Goal: Use online tool/utility: Utilize a website feature to perform a specific function

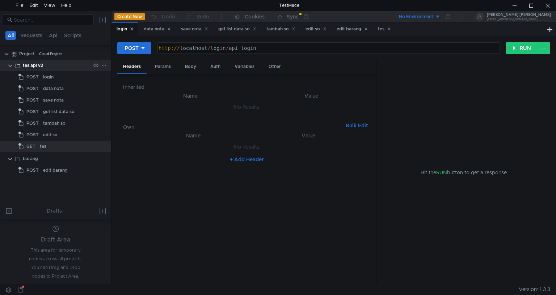
click at [104, 61] on app-menu-trigger at bounding box center [103, 65] width 5 height 11
click at [104, 66] on icon at bounding box center [103, 65] width 5 height 5
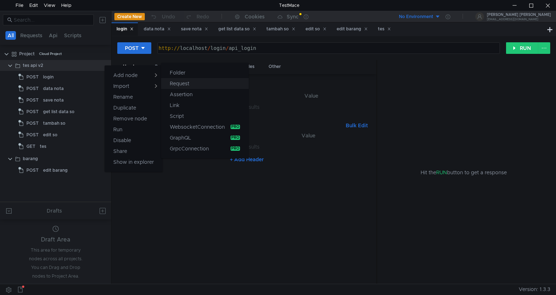
click at [180, 85] on app-tour-anchor "Request" at bounding box center [180, 83] width 20 height 9
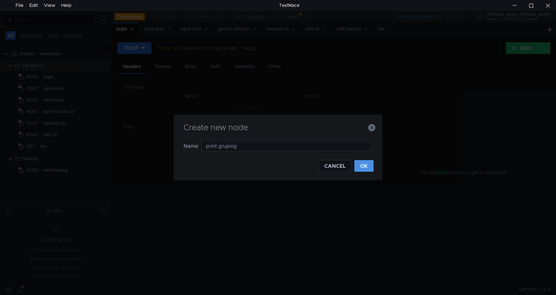
type input "print gruping"
click at [363, 166] on button "OK" at bounding box center [363, 166] width 19 height 12
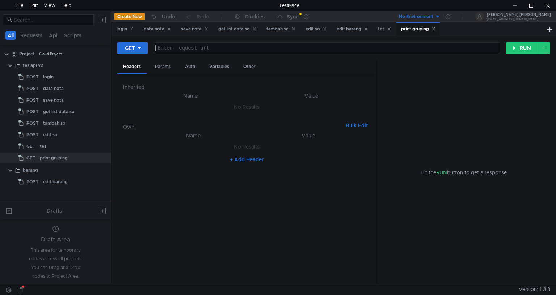
click at [209, 45] on div "Enter request url" at bounding box center [328, 48] width 342 height 6
click at [275, 50] on div at bounding box center [325, 53] width 345 height 17
paste textarea "https:/[DOMAIN_NAME][URL]"
type textarea "https:/[DOMAIN_NAME][URL]"
click at [169, 67] on div "Params" at bounding box center [163, 66] width 28 height 13
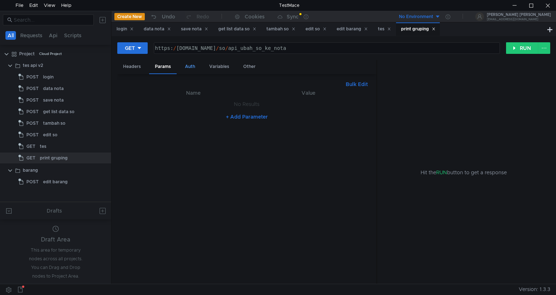
click at [193, 67] on div "Auth" at bounding box center [190, 66] width 22 height 13
click at [165, 65] on div "Params" at bounding box center [163, 66] width 28 height 13
click at [131, 68] on div "Headers" at bounding box center [131, 66] width 29 height 13
click at [240, 161] on button "+ Add Header" at bounding box center [247, 159] width 40 height 9
click at [173, 149] on div at bounding box center [197, 154] width 110 height 17
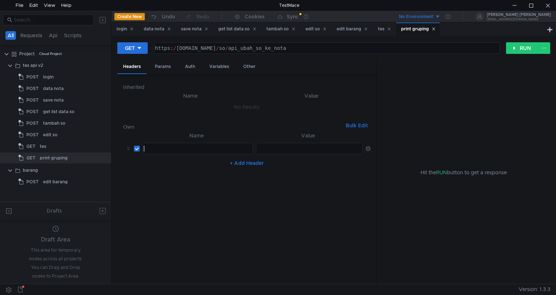
paste textarea "Authorization"
type textarea "Authorization"
click at [290, 150] on div at bounding box center [309, 154] width 106 height 17
paste textarea "bearer session_id"
type textarea "bearer session_id"
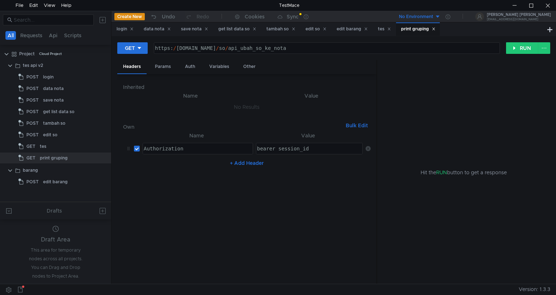
click at [287, 182] on nz-table "Name Value Authorization Authorization הההההההההההההההההההההההההההההההההההההההה…" at bounding box center [247, 204] width 248 height 147
click at [169, 67] on div "Params" at bounding box center [163, 66] width 28 height 13
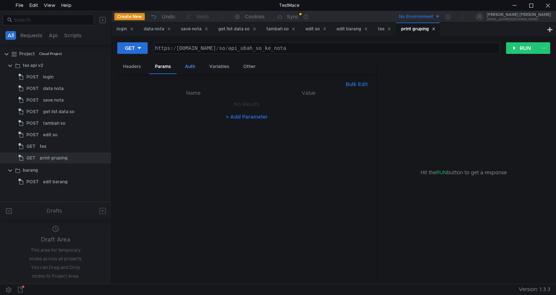
click at [194, 71] on div "Auth" at bounding box center [190, 66] width 22 height 13
click at [172, 71] on div "Params" at bounding box center [163, 66] width 28 height 13
click at [357, 83] on button "Bulk Edit" at bounding box center [357, 84] width 28 height 9
click at [309, 108] on div at bounding box center [247, 190] width 248 height 202
type textarea "{"
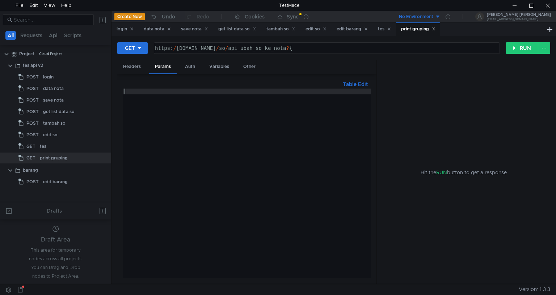
click at [353, 81] on button "Table Edit" at bounding box center [355, 84] width 31 height 9
type textarea "{"
click at [172, 106] on div "{" at bounding box center [197, 111] width 110 height 17
type textarea "n"
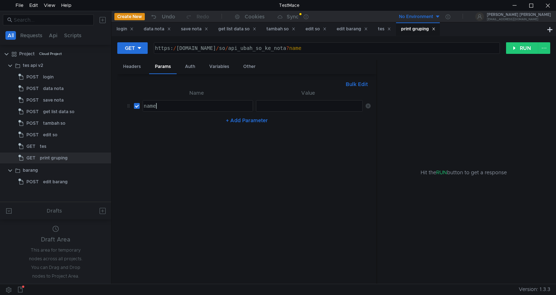
type textarea "name"
click at [293, 108] on div at bounding box center [309, 111] width 106 height 17
paste textarea "NLO.PS-250903119"
type textarea "NLO.PS-250903119"
click at [517, 46] on button "RUN" at bounding box center [522, 48] width 32 height 12
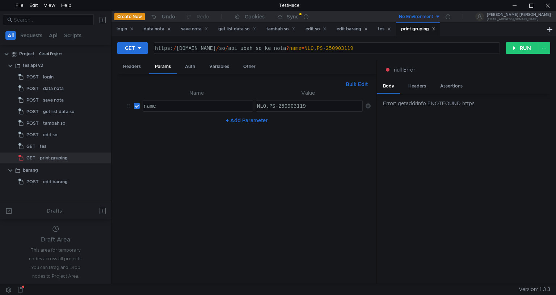
click at [194, 47] on div "https: / [DOMAIN_NAME] / so / api_ubah_so_ke_nota ? name = NLO . PS - 250903119" at bounding box center [325, 53] width 345 height 17
click at [195, 47] on div "https: / [DOMAIN_NAME] / so / api_ubah_so_ke_nota ? name = NLO . PS - 250903119" at bounding box center [325, 53] width 345 height 17
type textarea "https:/[DOMAIN_NAME][URL]"
click at [515, 49] on button "RUN" at bounding box center [522, 48] width 32 height 12
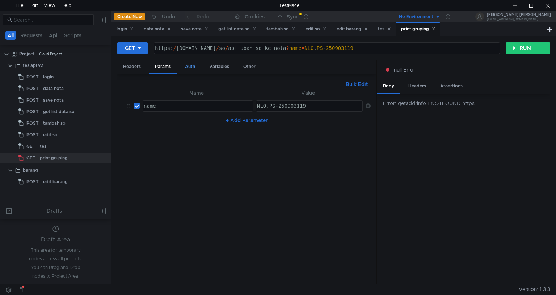
click at [198, 67] on div "Auth" at bounding box center [190, 66] width 22 height 13
click at [216, 64] on div "Variables" at bounding box center [218, 66] width 31 height 13
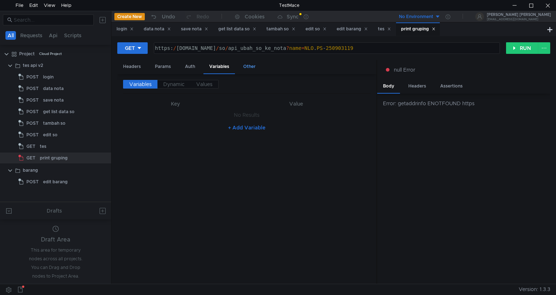
click at [244, 67] on div "Other" at bounding box center [249, 66] width 24 height 13
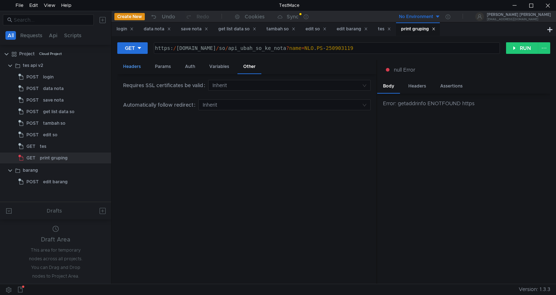
click at [125, 68] on div "Headers" at bounding box center [131, 66] width 29 height 13
